Goal: Task Accomplishment & Management: Manage account settings

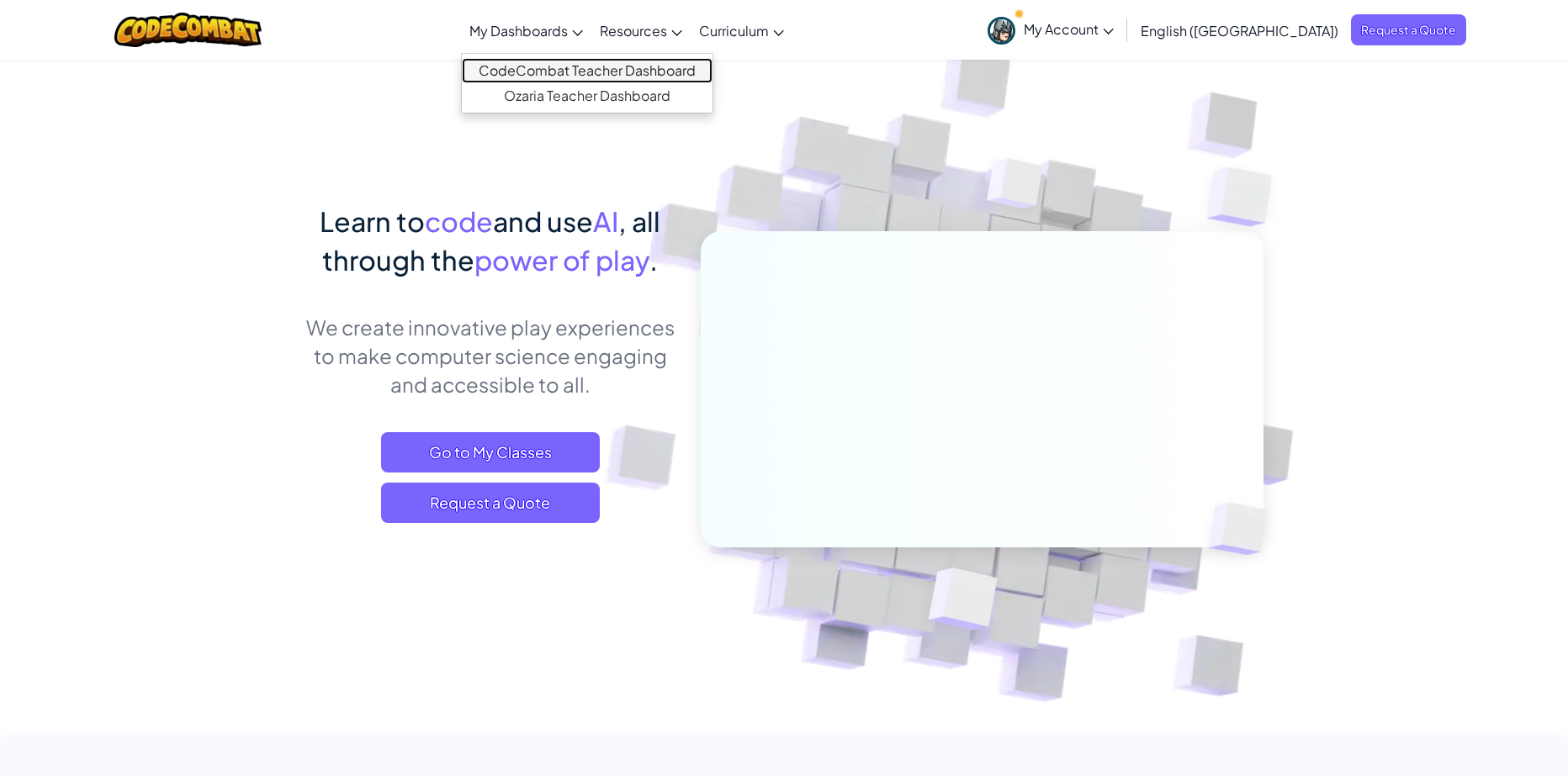
click at [608, 64] on link "CodeCombat Teacher Dashboard" at bounding box center [588, 70] width 251 height 25
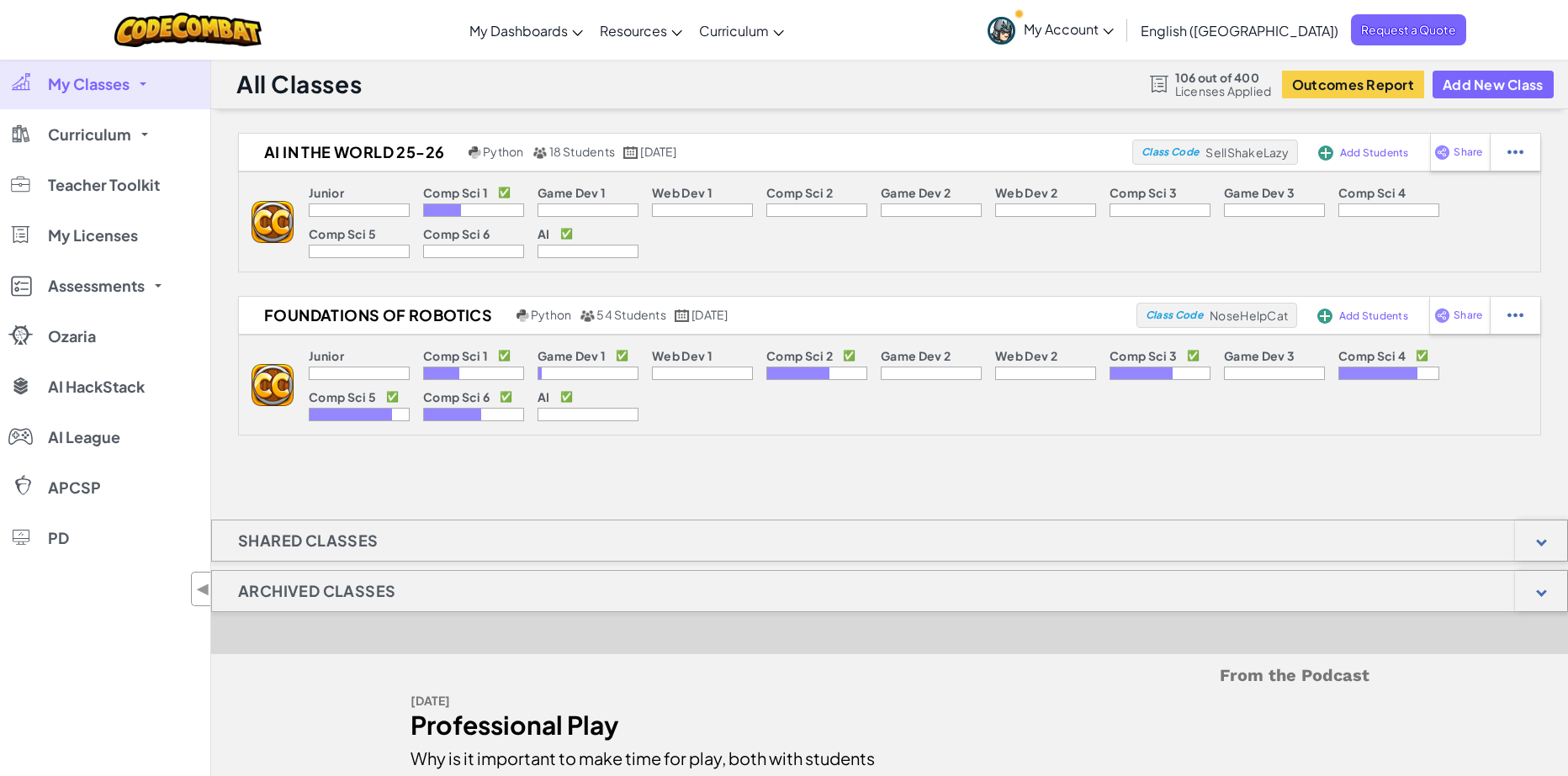
click at [151, 83] on link "My Classes" at bounding box center [105, 84] width 210 height 51
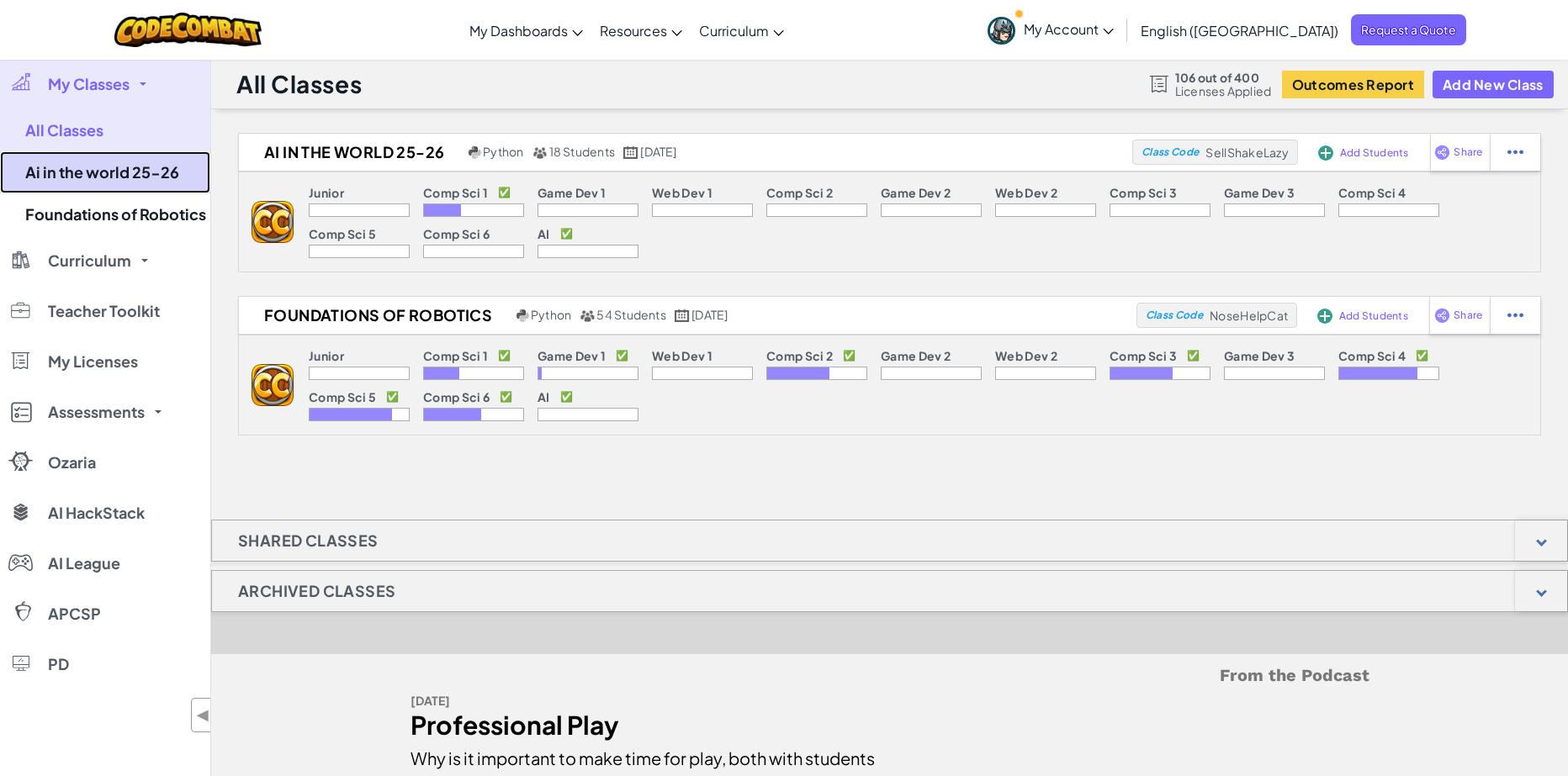
click at [122, 176] on link "Ai in the world 25-26" at bounding box center [105, 172] width 210 height 42
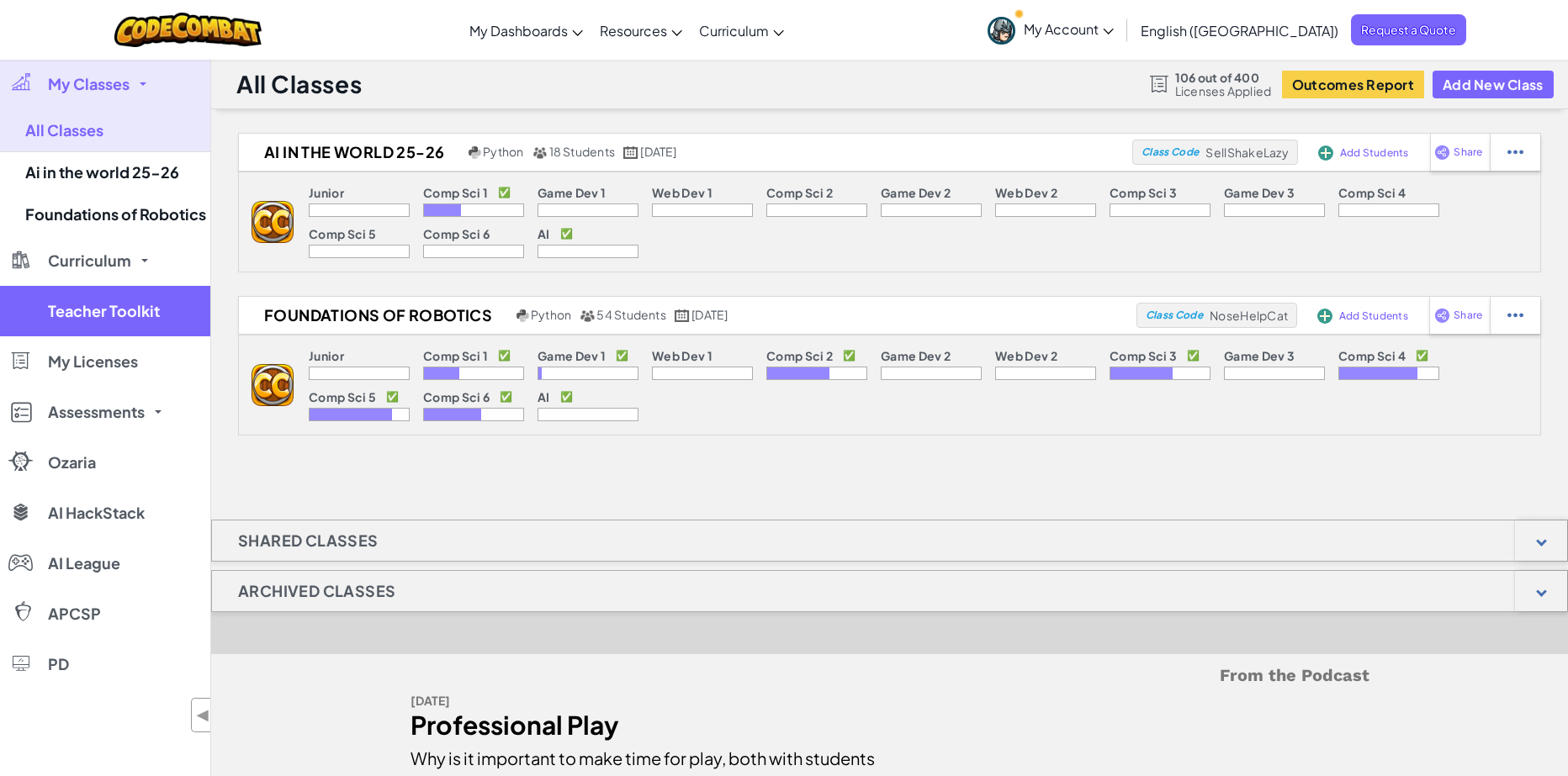
select select "560f1a9f22961295f9427742"
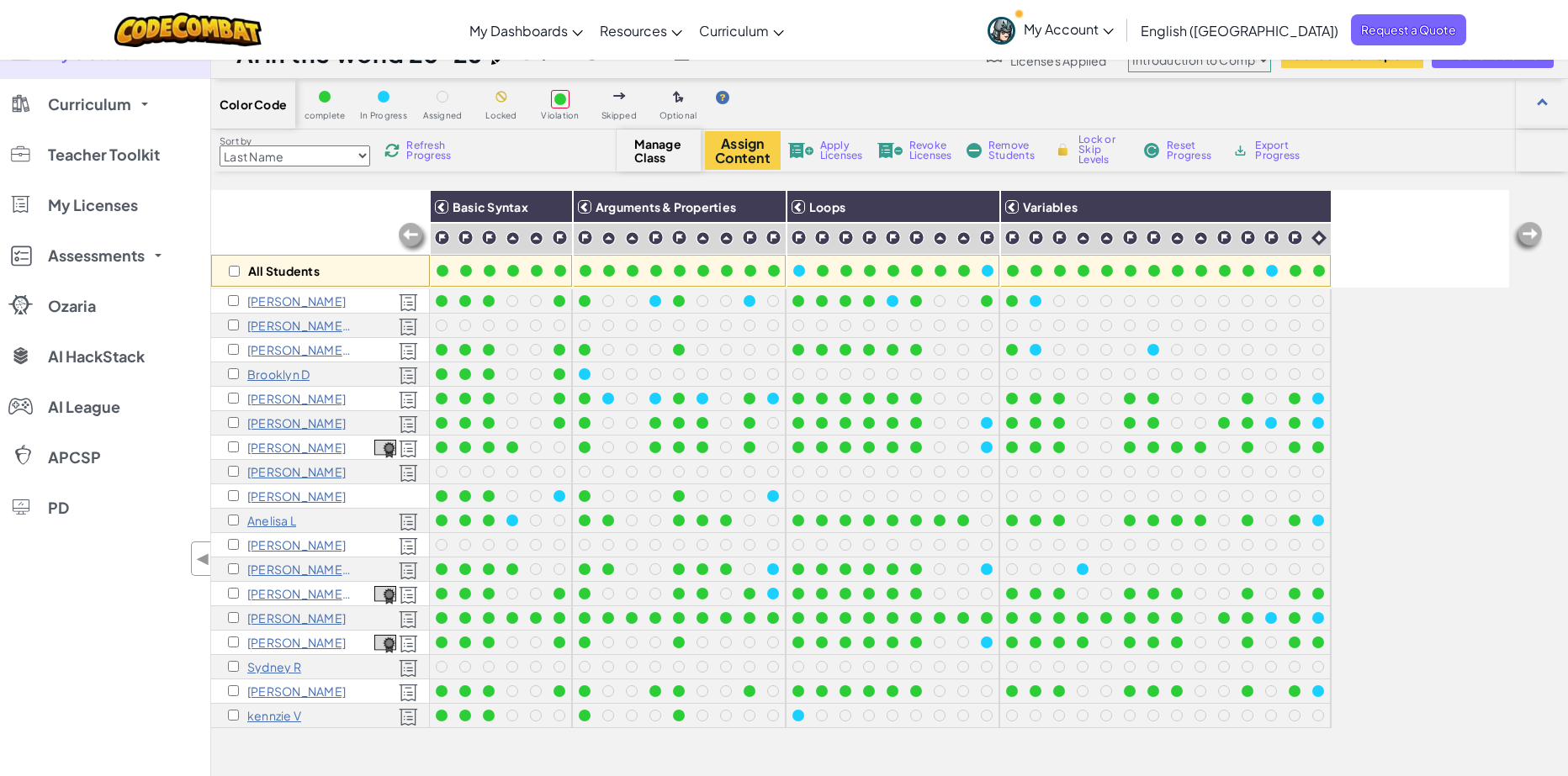
scroll to position [84, 0]
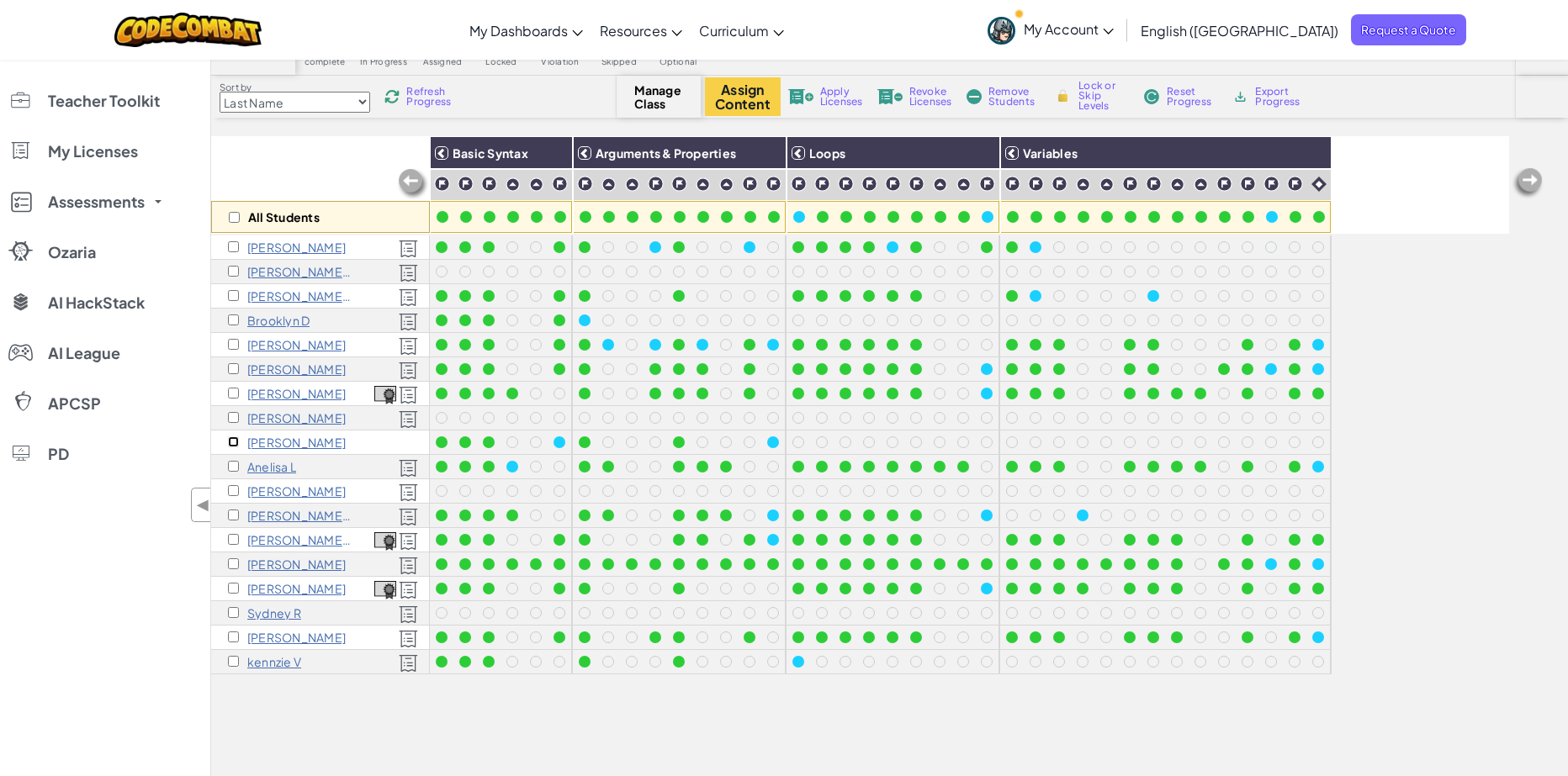
click at [230, 445] on input "checkbox" at bounding box center [234, 442] width 11 height 11
click at [813, 97] on img at bounding box center [801, 97] width 25 height 15
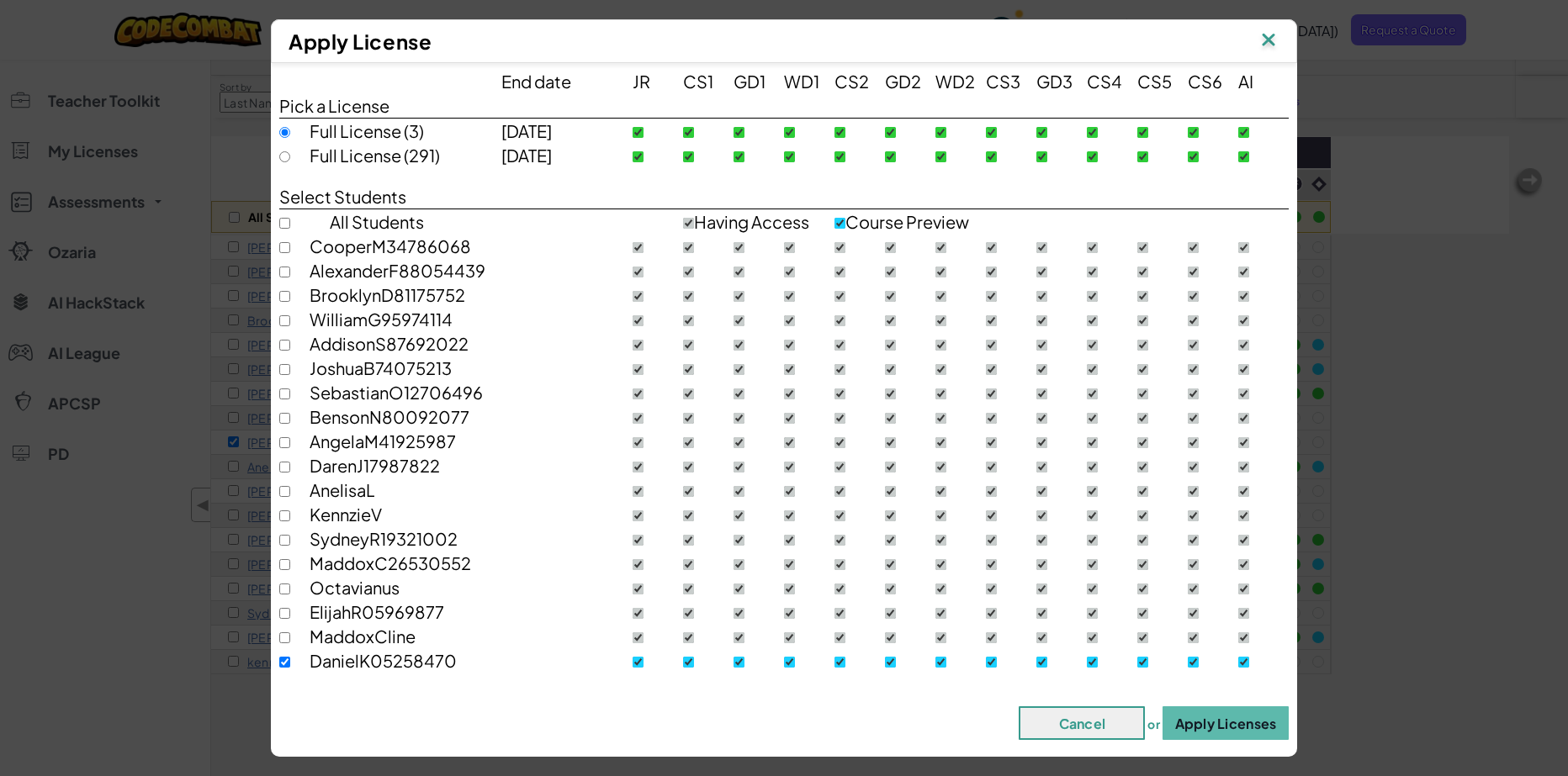
scroll to position [0, 0]
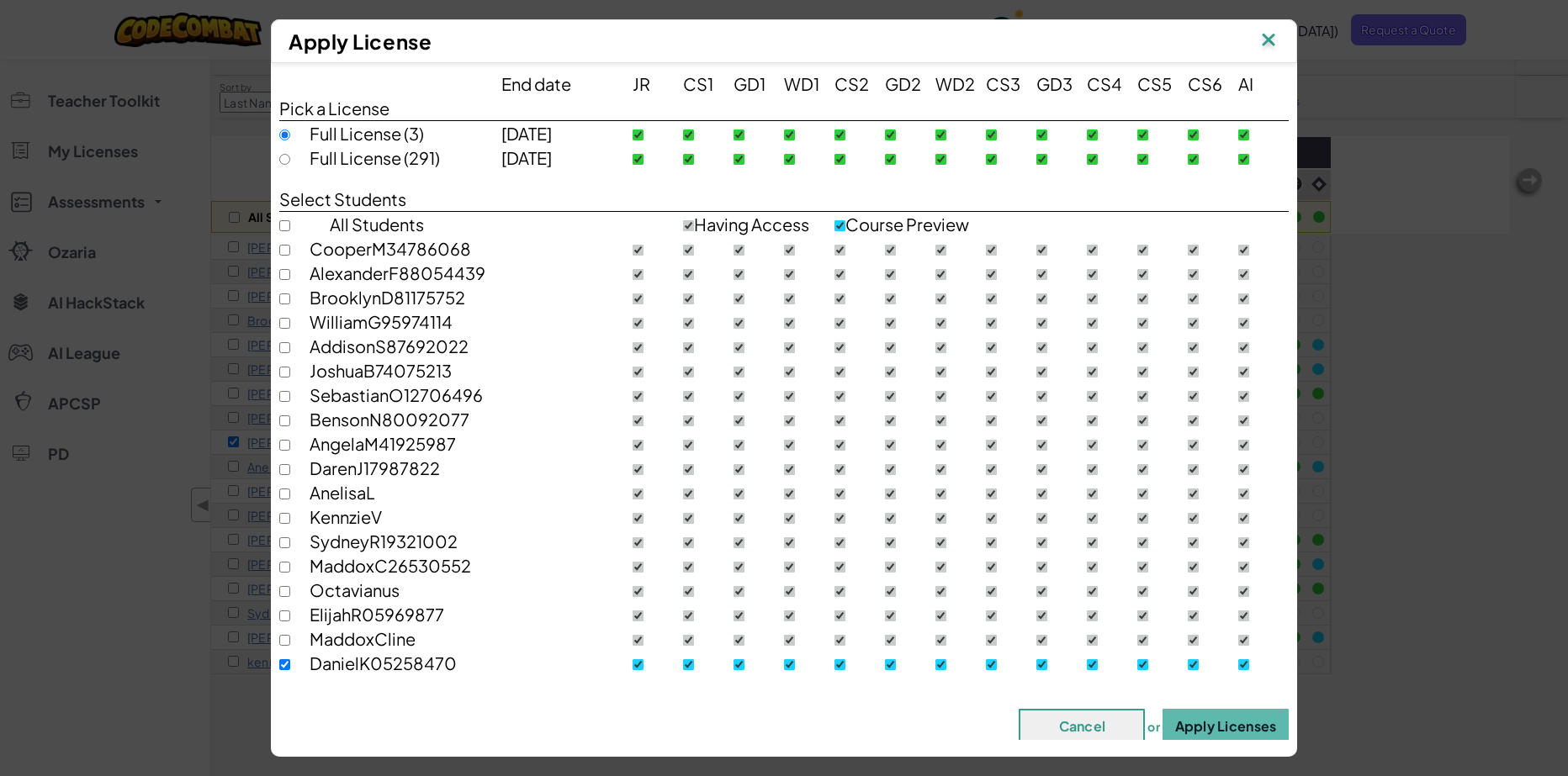
click at [1271, 40] on img at bounding box center [1268, 42] width 22 height 25
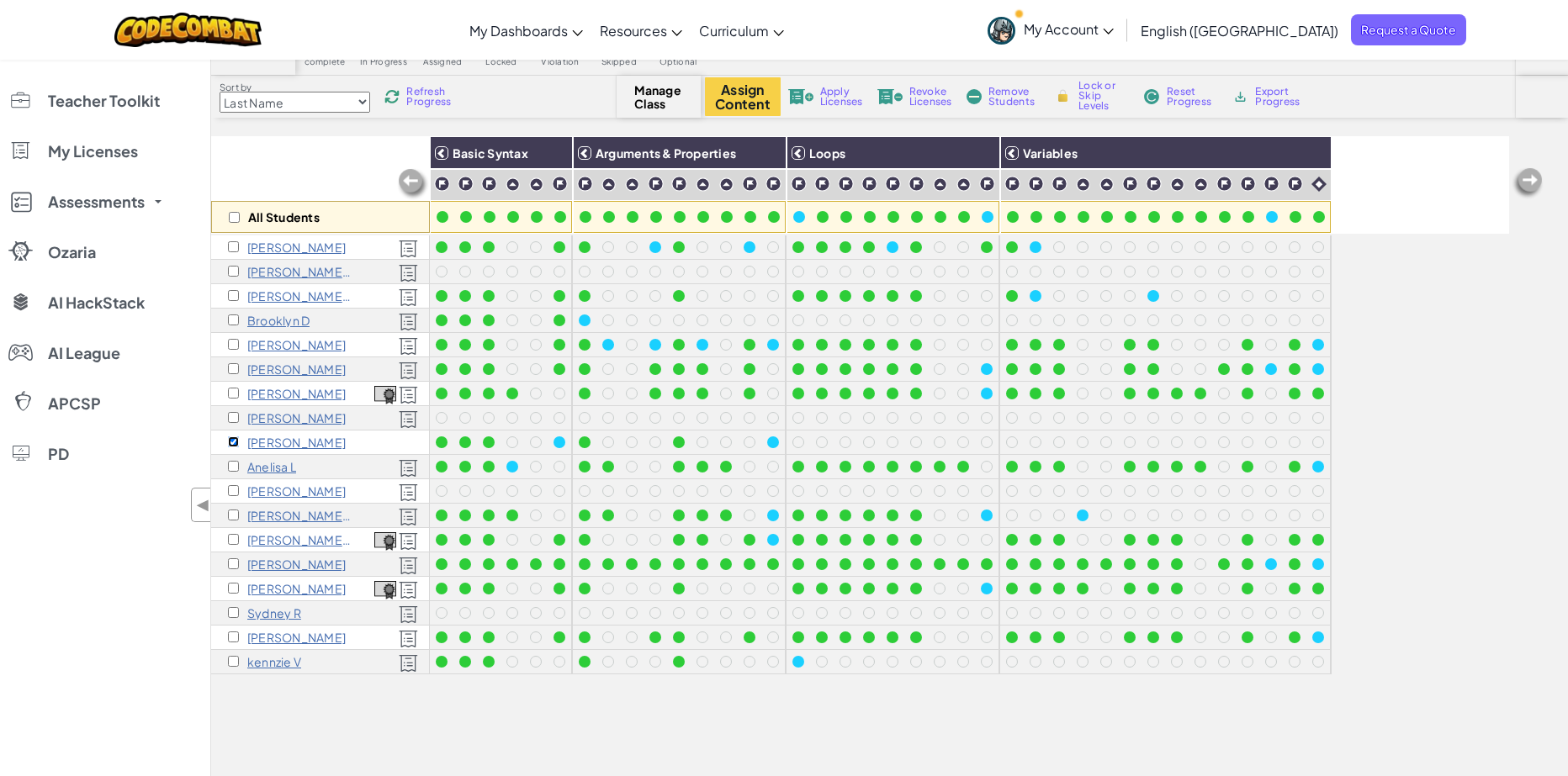
click at [230, 440] on input "checkbox" at bounding box center [234, 442] width 11 height 11
checkbox input "false"
click at [233, 421] on input "checkbox" at bounding box center [234, 418] width 11 height 11
checkbox input "true"
click at [922, 103] on span "Revoke Licenses" at bounding box center [931, 97] width 43 height 20
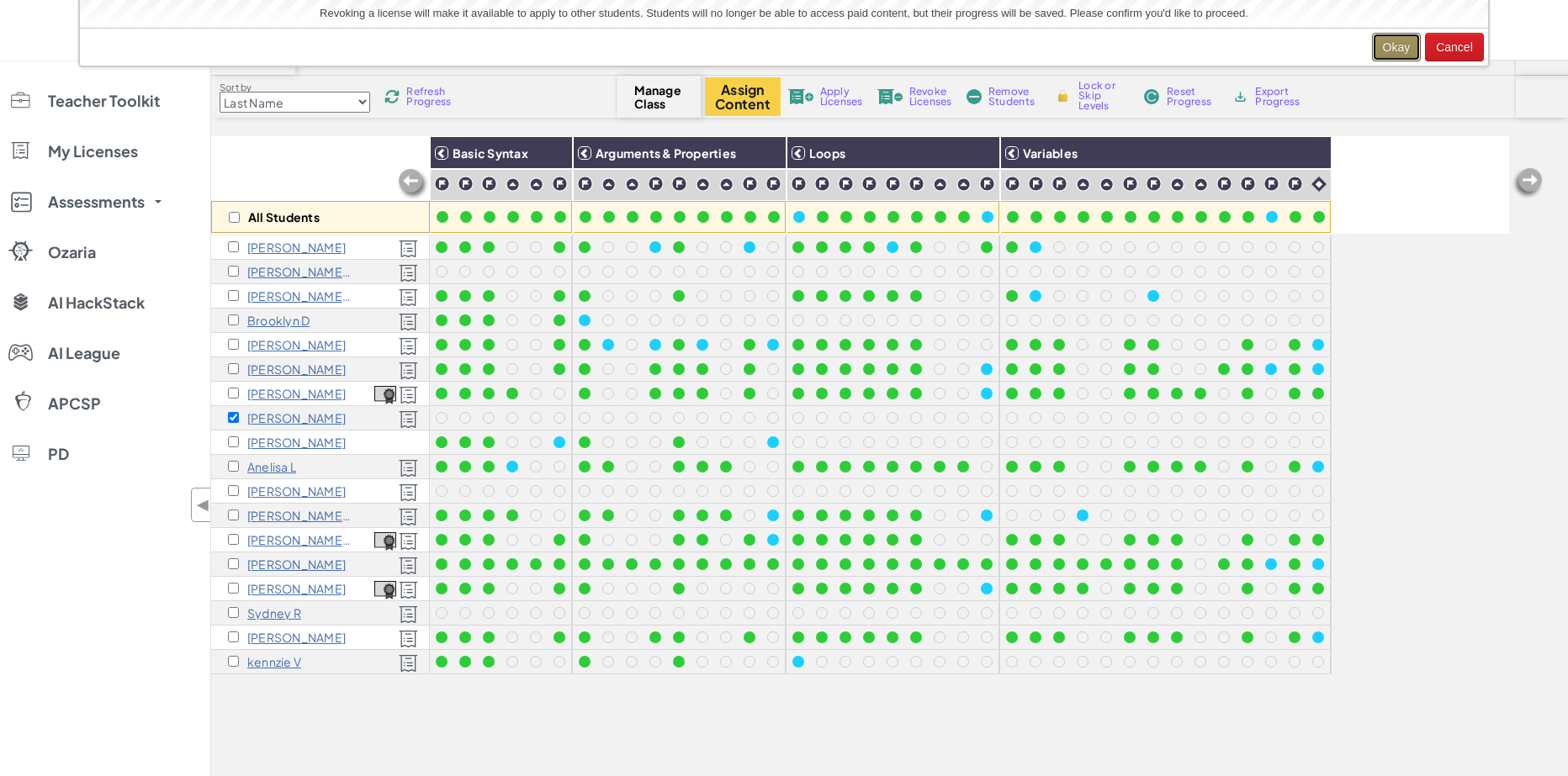
click at [1412, 50] on button "Okay" at bounding box center [1396, 47] width 50 height 29
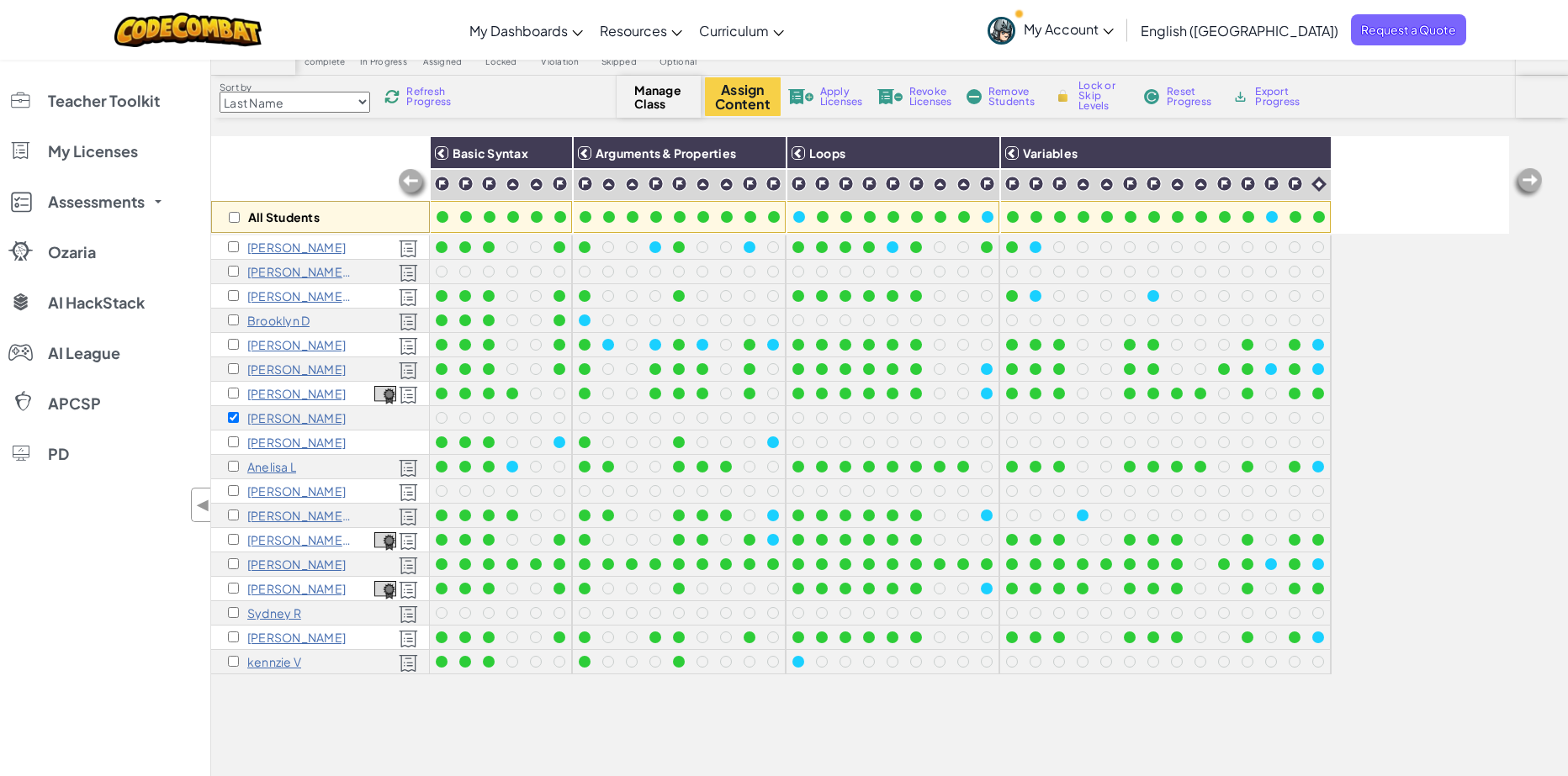
click at [997, 105] on span "Remove Students" at bounding box center [1014, 97] width 51 height 20
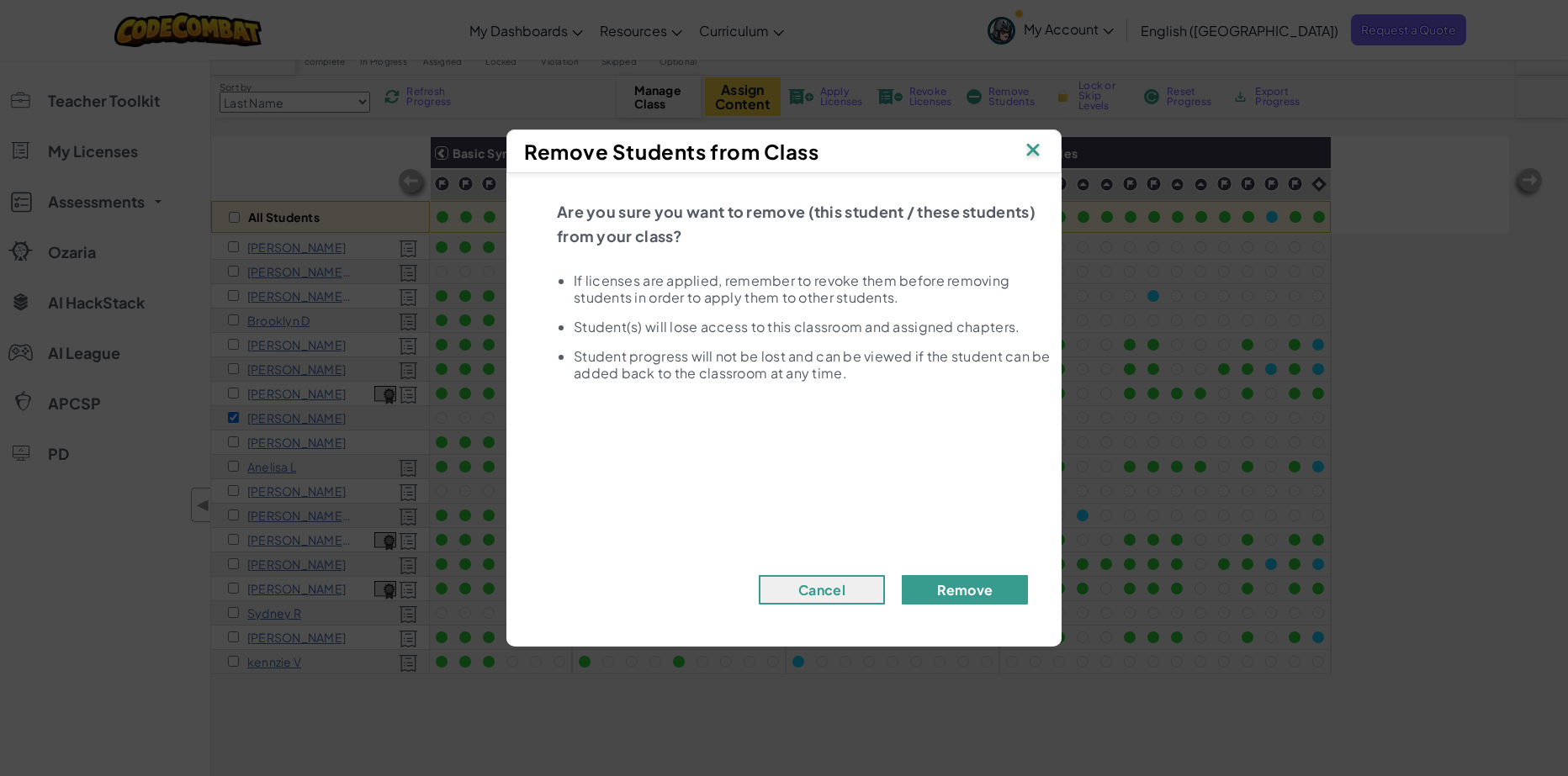
click at [941, 583] on button "Remove" at bounding box center [965, 589] width 126 height 30
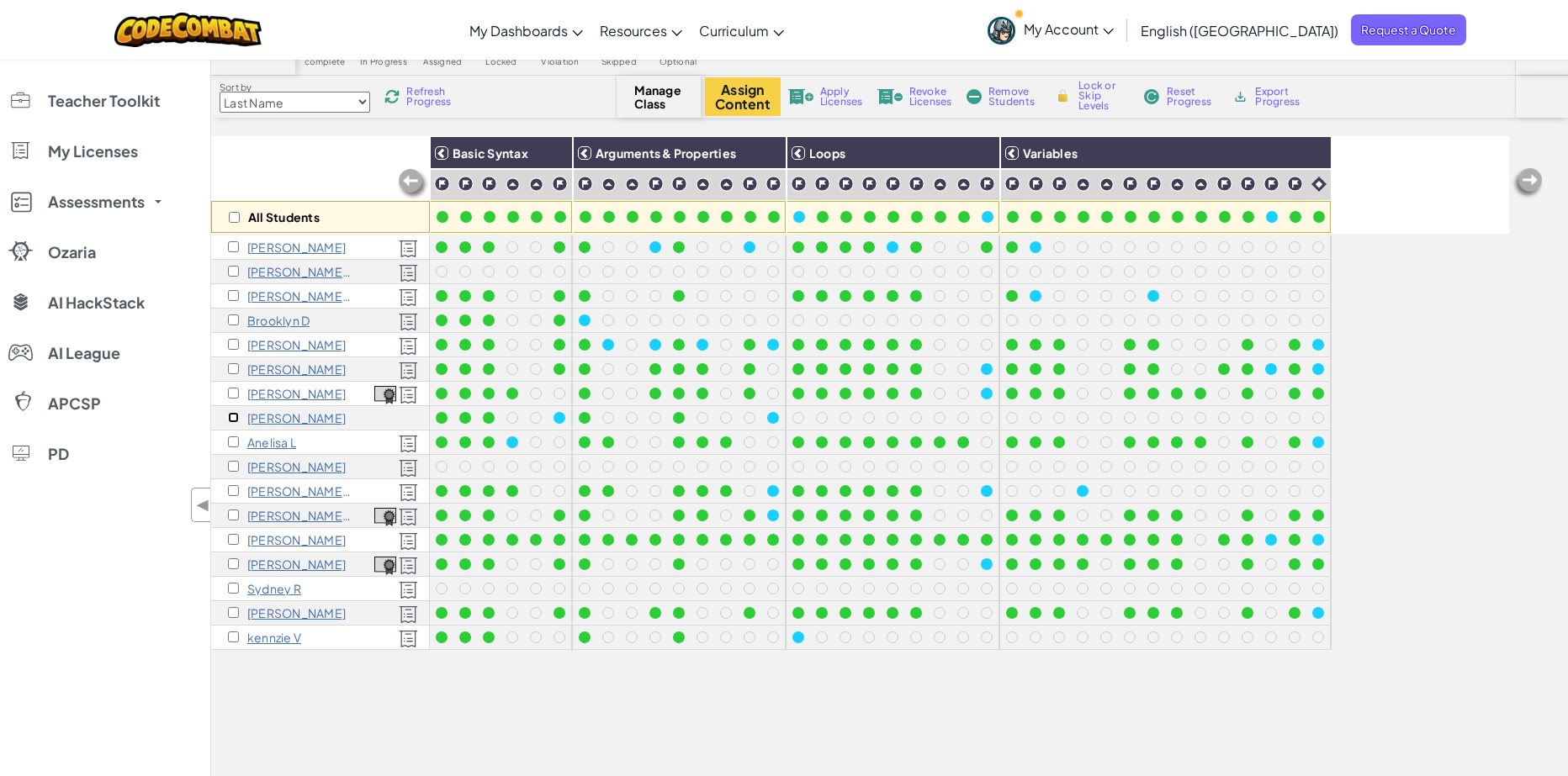
click at [233, 420] on input "checkbox" at bounding box center [234, 418] width 11 height 11
checkbox input "true"
click at [756, 91] on button "Assign Content" at bounding box center [743, 97] width 76 height 39
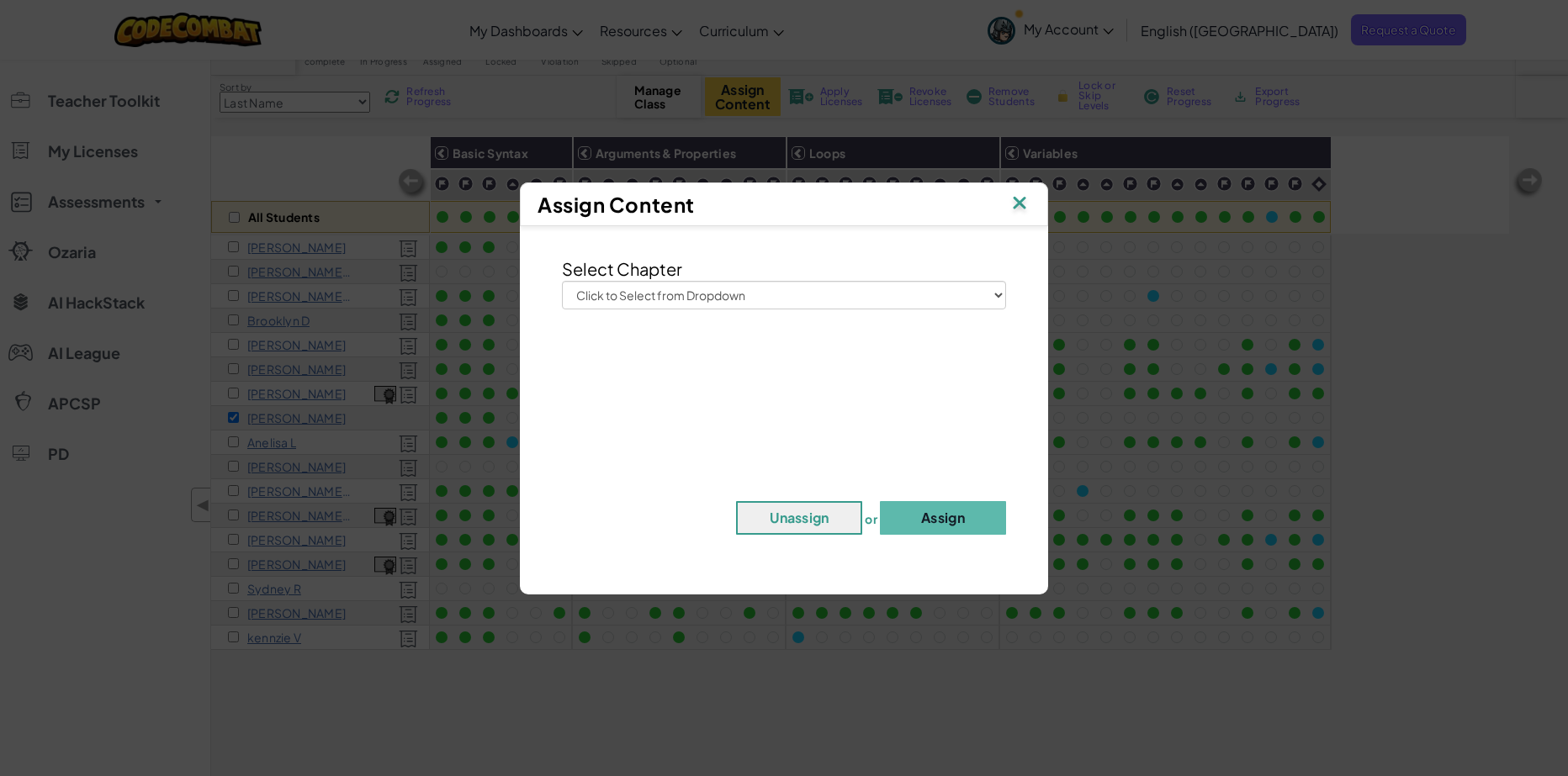
click at [1019, 202] on img at bounding box center [1019, 204] width 22 height 25
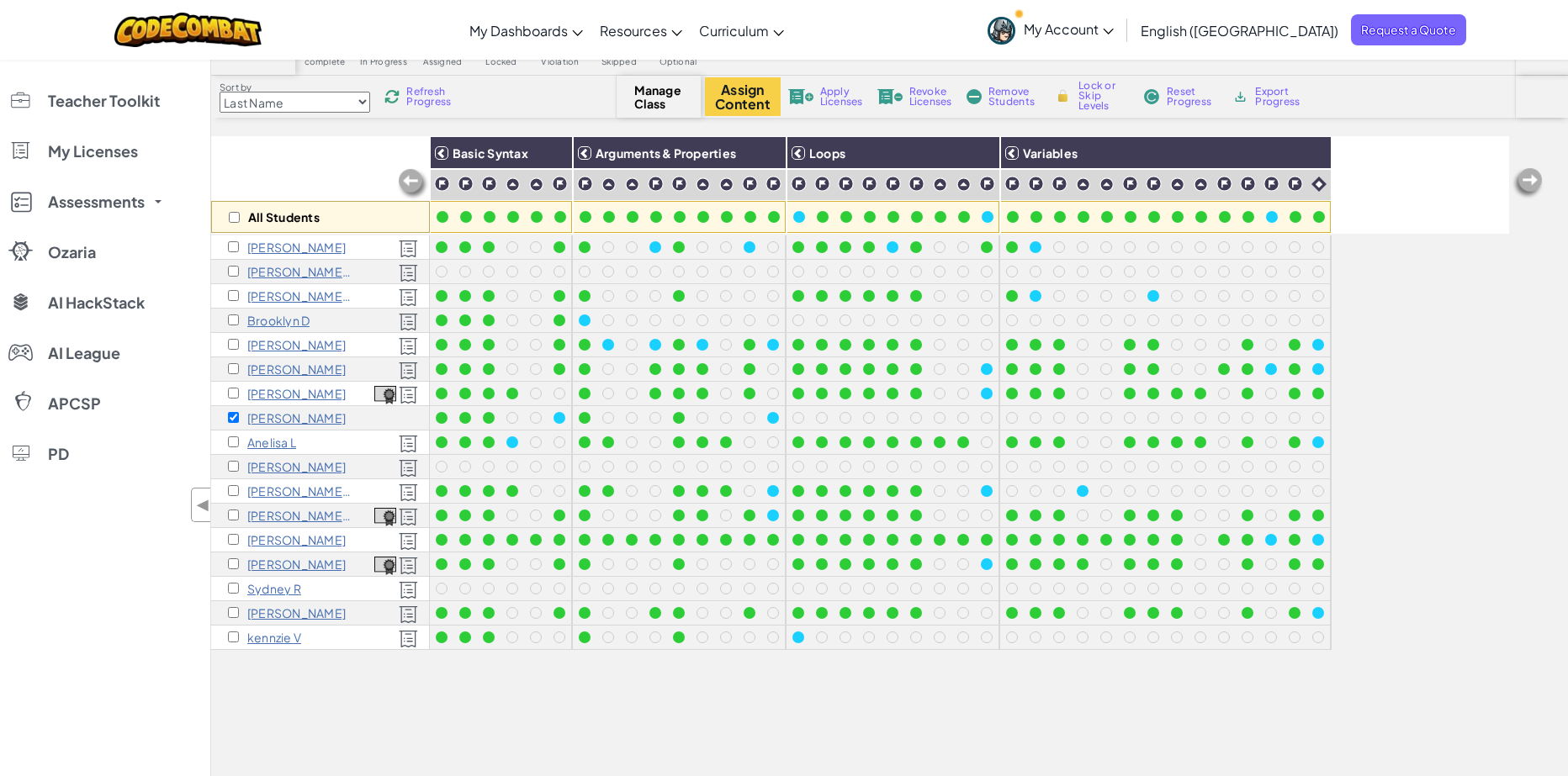
click at [830, 104] on span "Apply Licenses" at bounding box center [842, 97] width 43 height 20
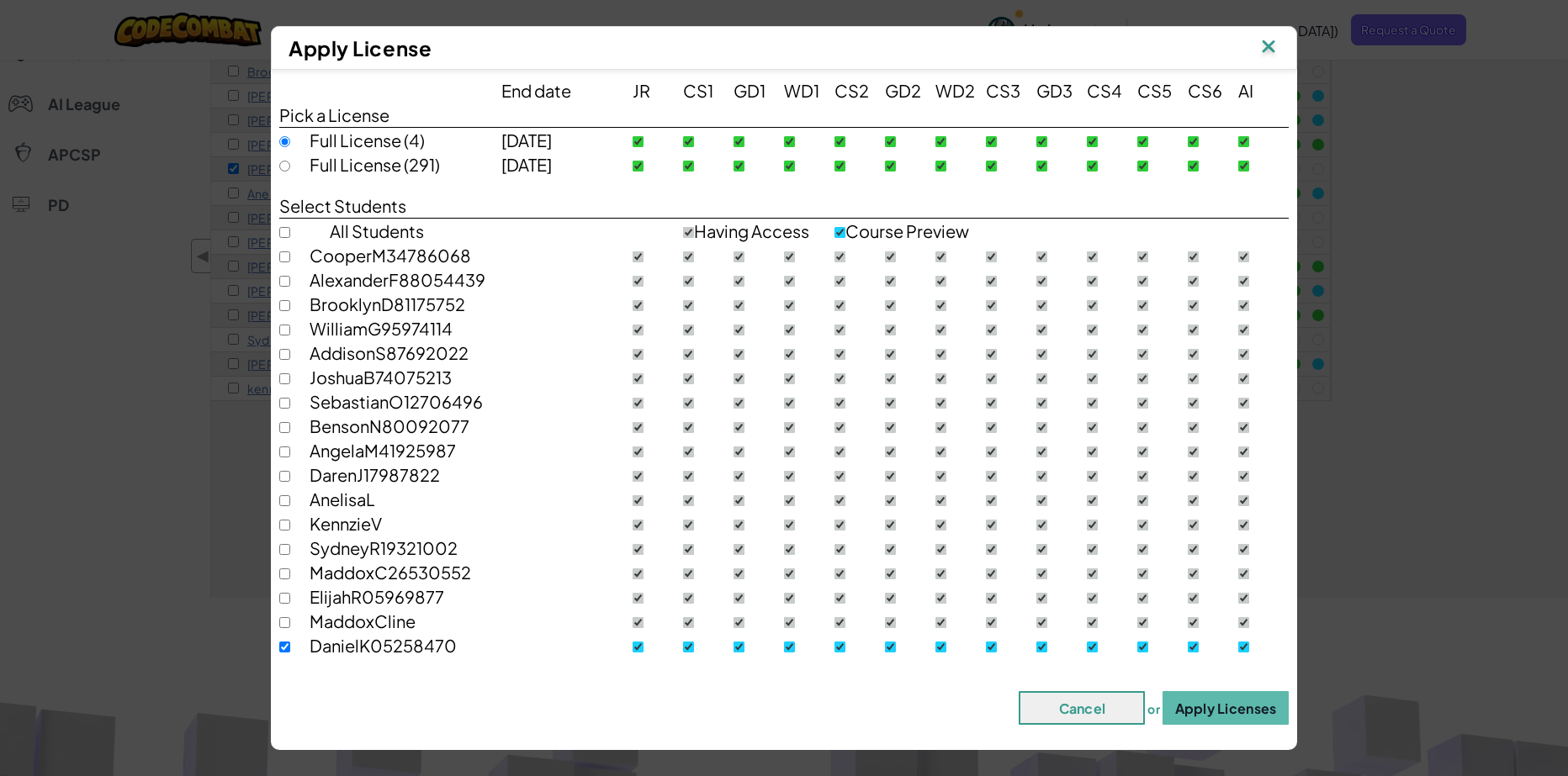
scroll to position [337, 0]
click at [1225, 706] on button "Apply Licenses" at bounding box center [1226, 707] width 126 height 33
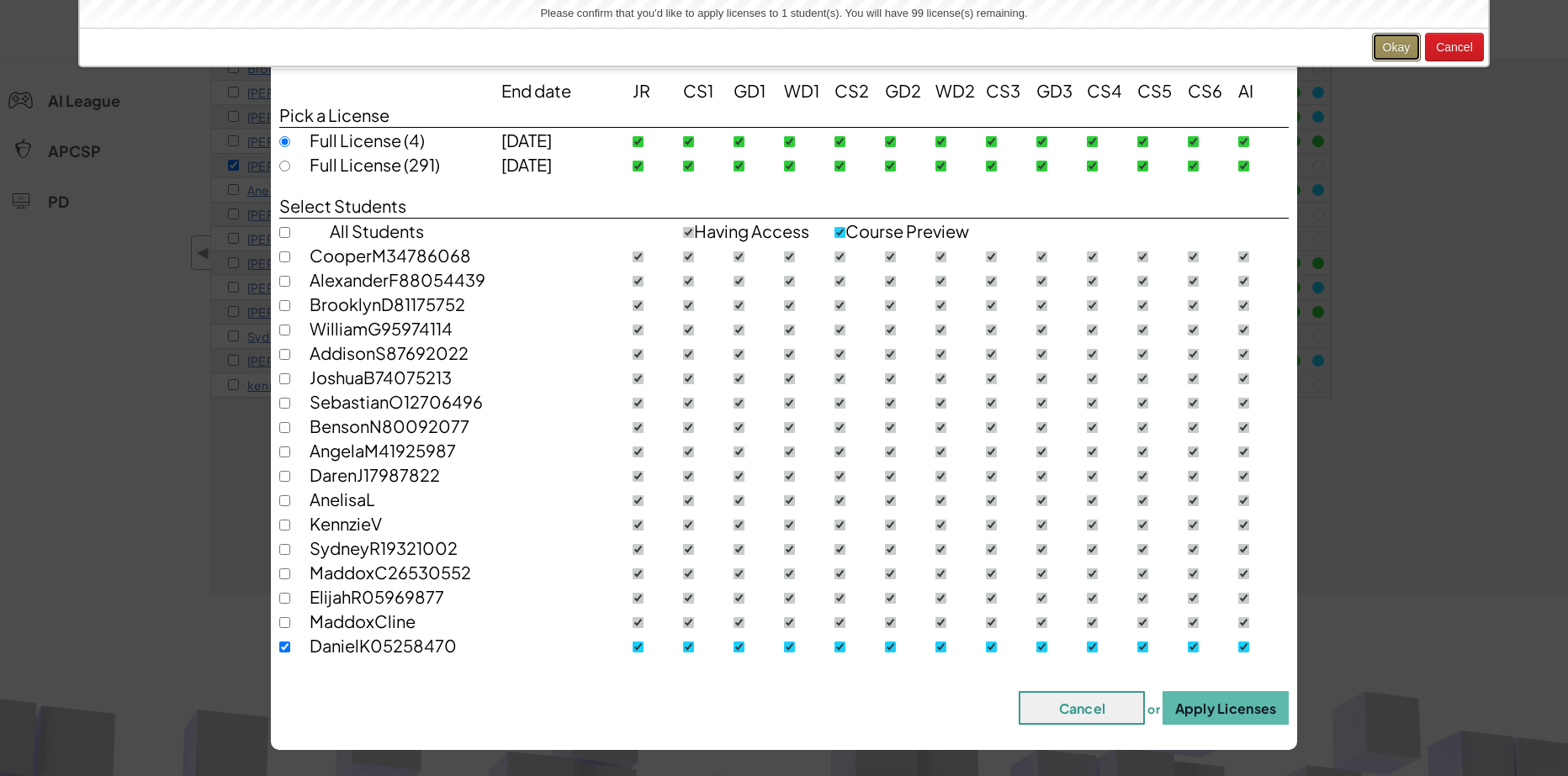
click at [1406, 51] on button "Okay" at bounding box center [1396, 47] width 50 height 29
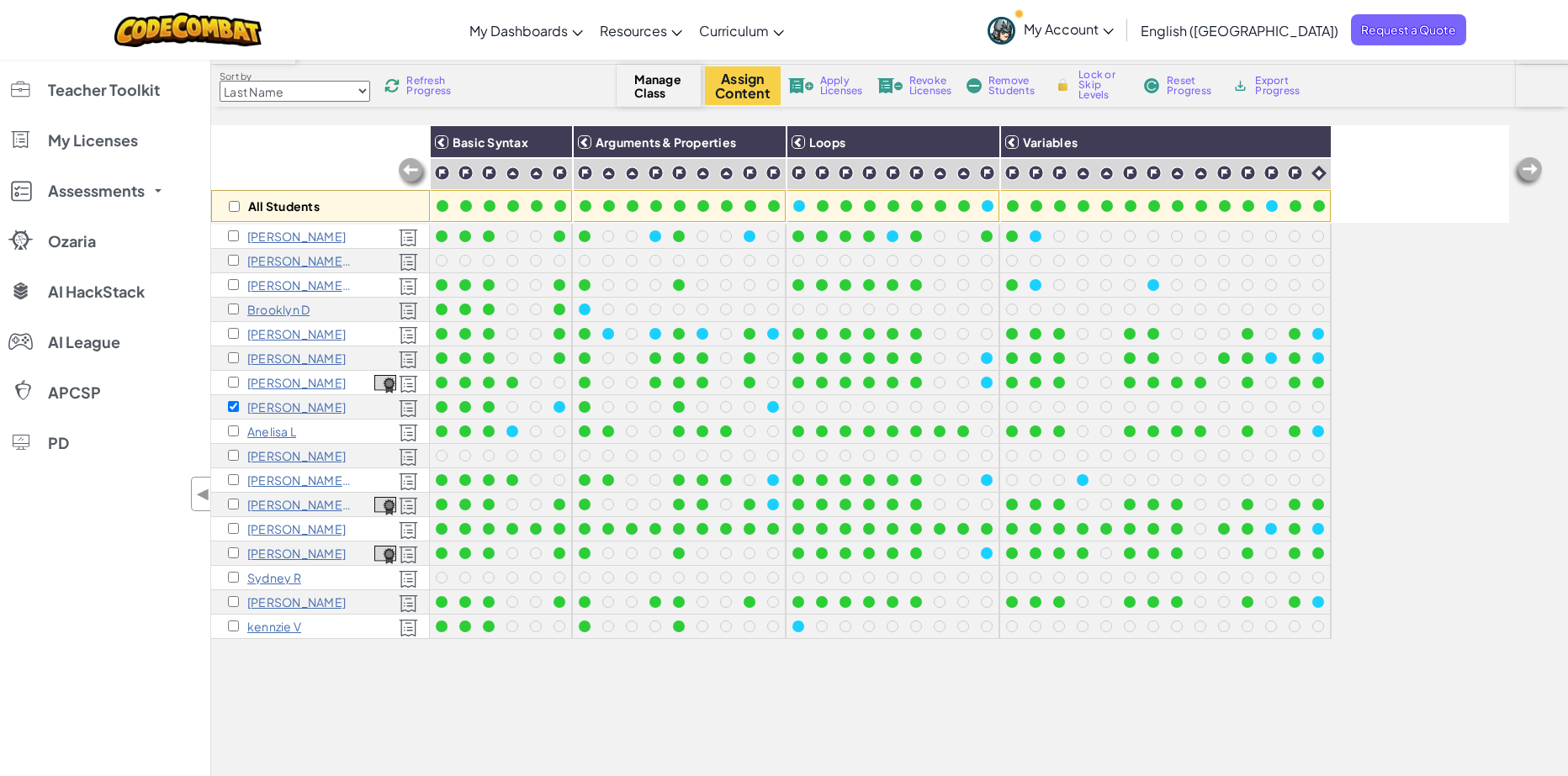
scroll to position [168, 0]
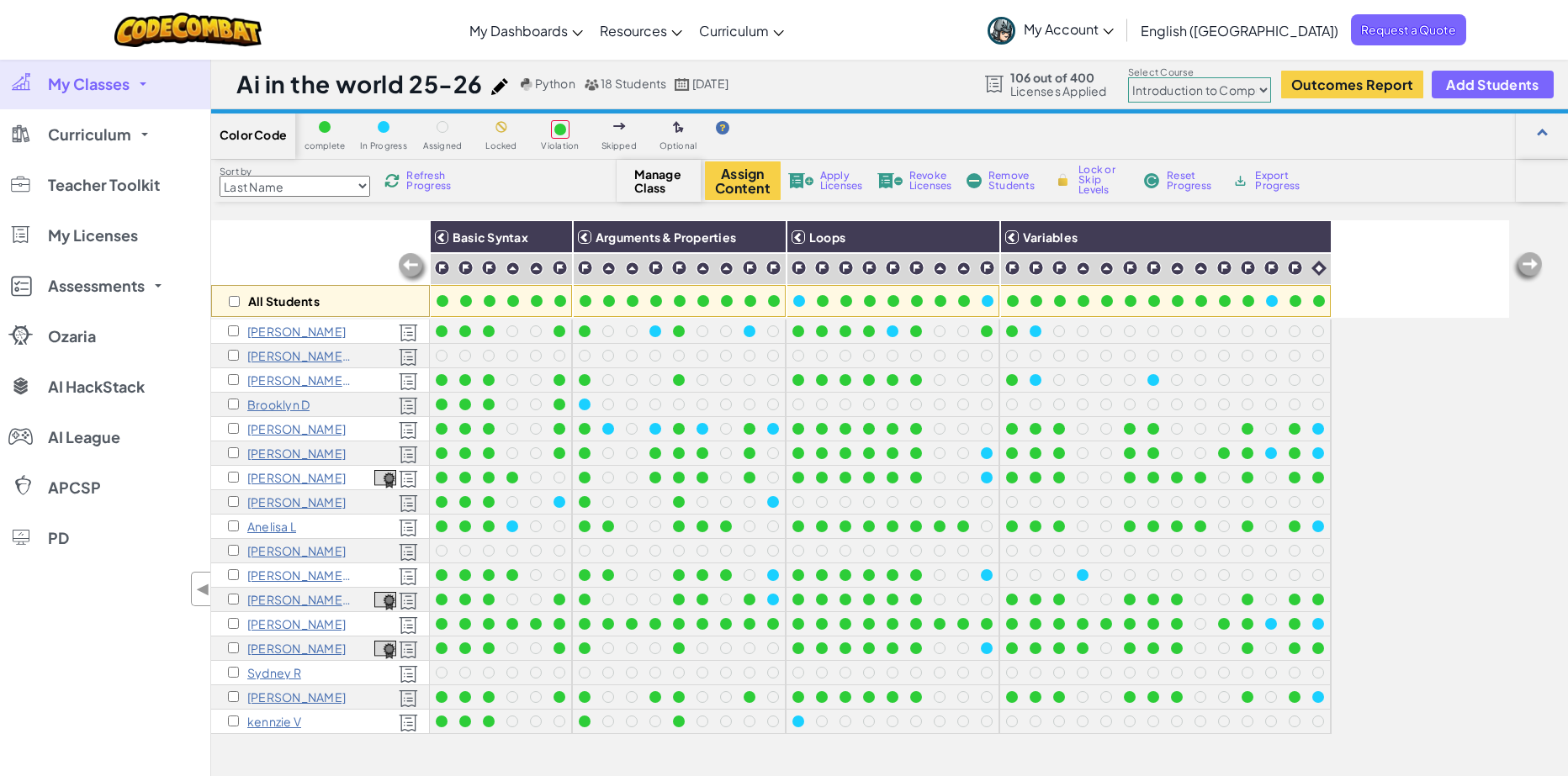
select select "560f1a9f22961295f9427742"
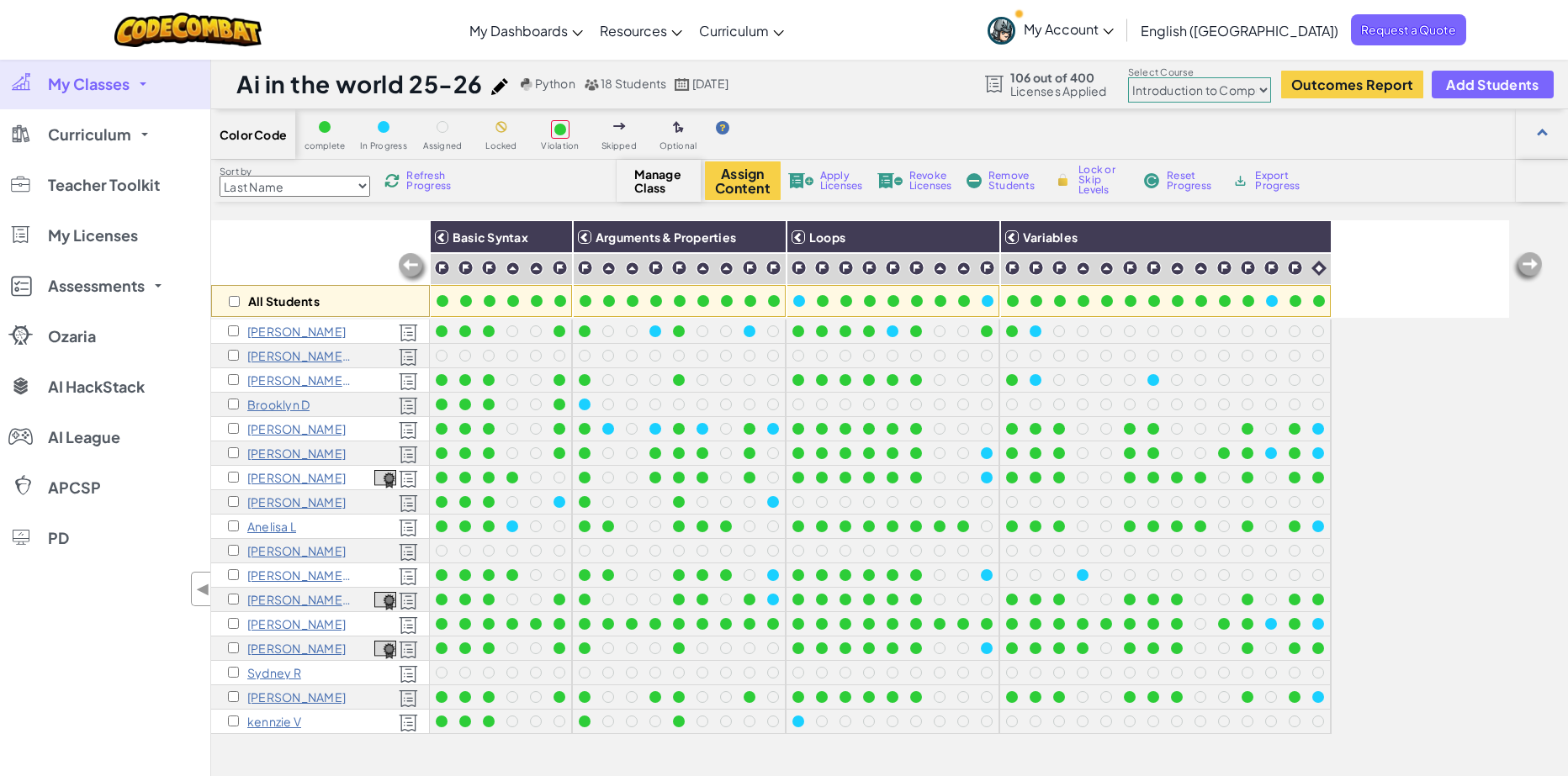
scroll to position [168, 0]
